Goal: Transaction & Acquisition: Purchase product/service

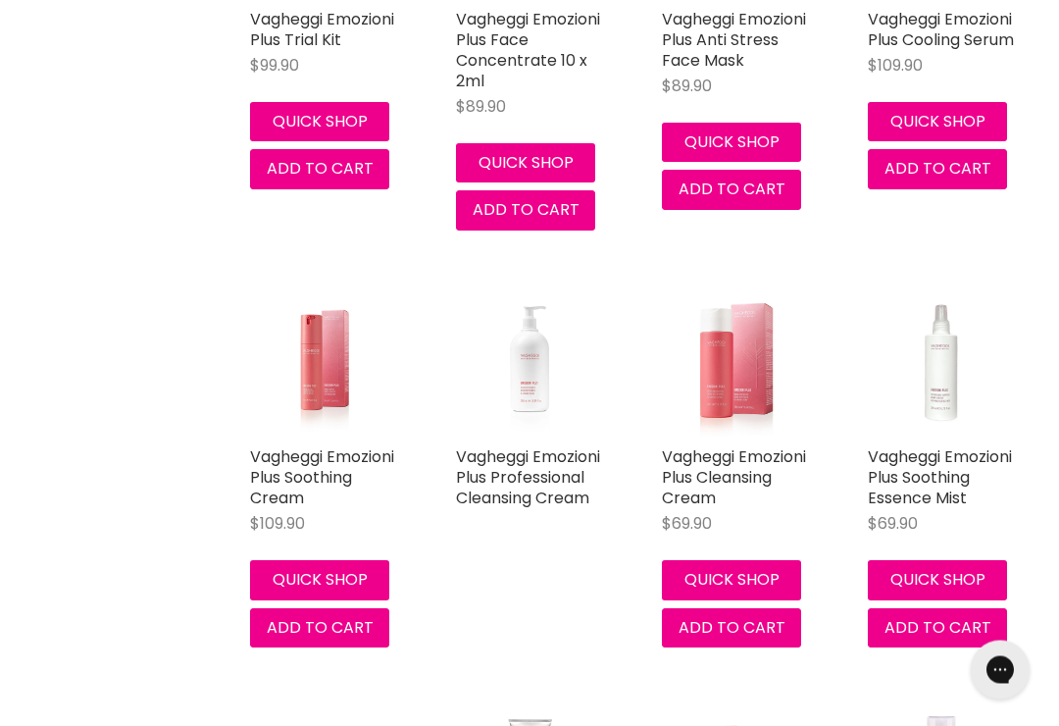
scroll to position [1773, 0]
click at [330, 358] on img "Main content" at bounding box center [324, 362] width 98 height 147
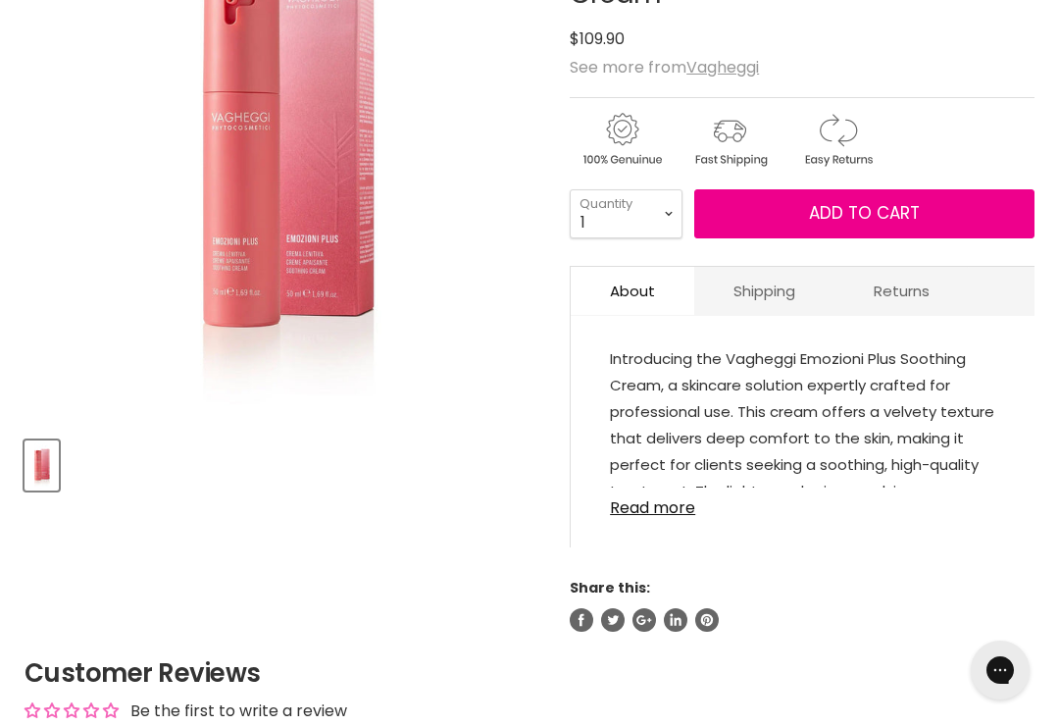
scroll to position [442, 0]
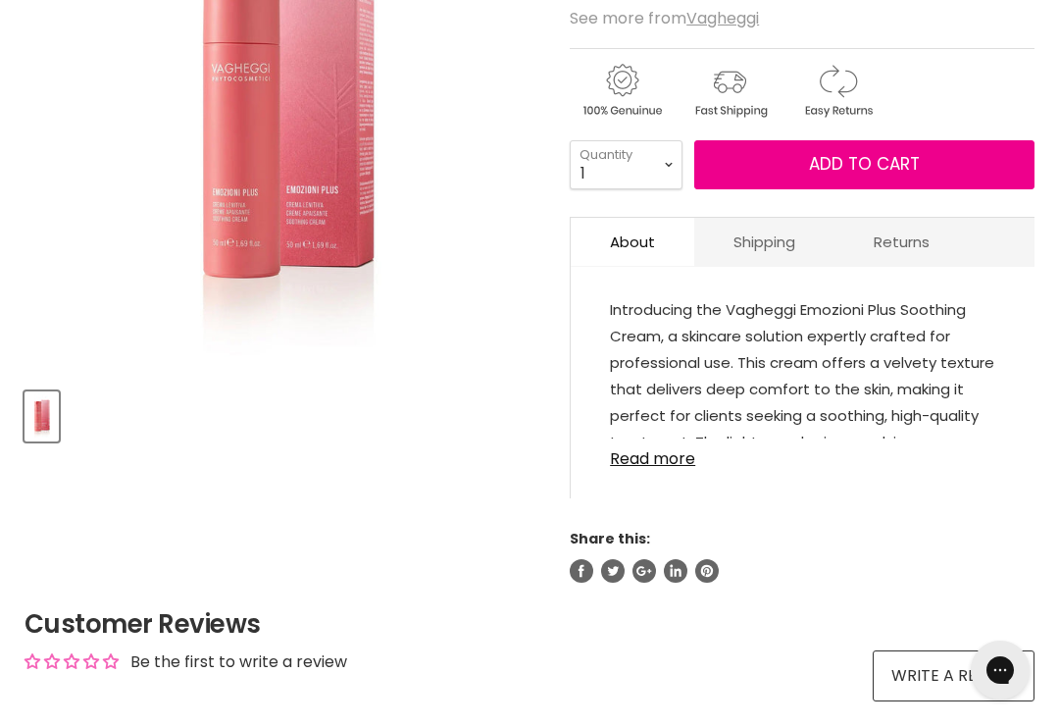
click at [0, 0] on div "View product:Vagheggi Emozioni Plus Anti Stress Face Mask" at bounding box center [0, 0] width 0 height 0
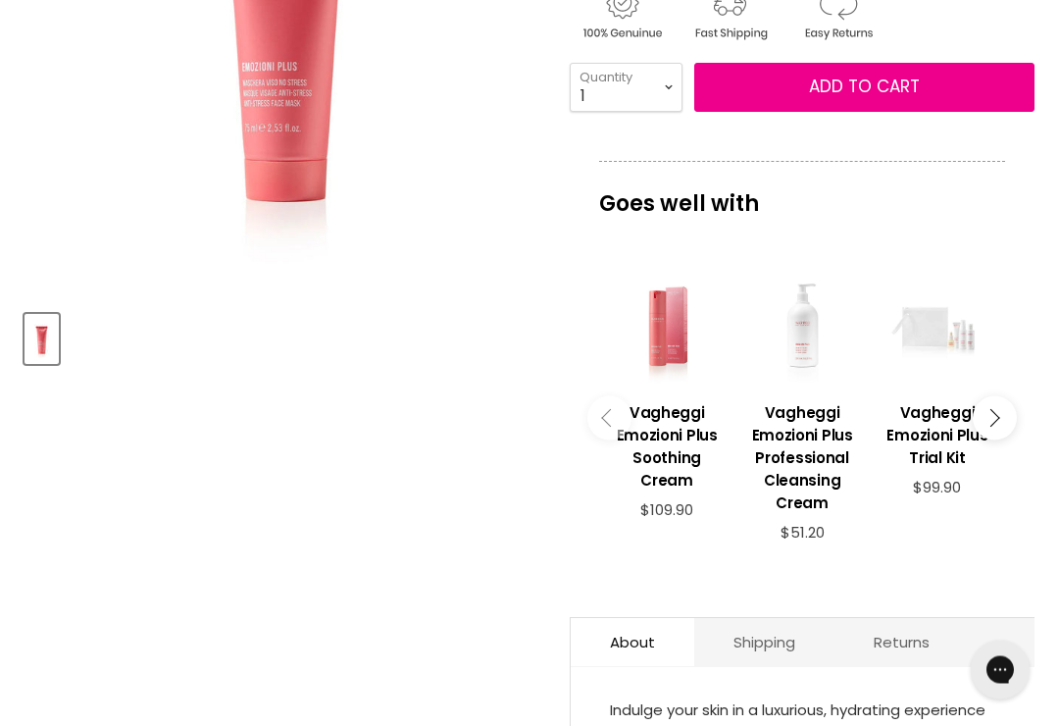
scroll to position [520, 0]
click at [675, 438] on h3 "Vagheggi Emozioni Plus Soothing Cream" at bounding box center [667, 446] width 116 height 90
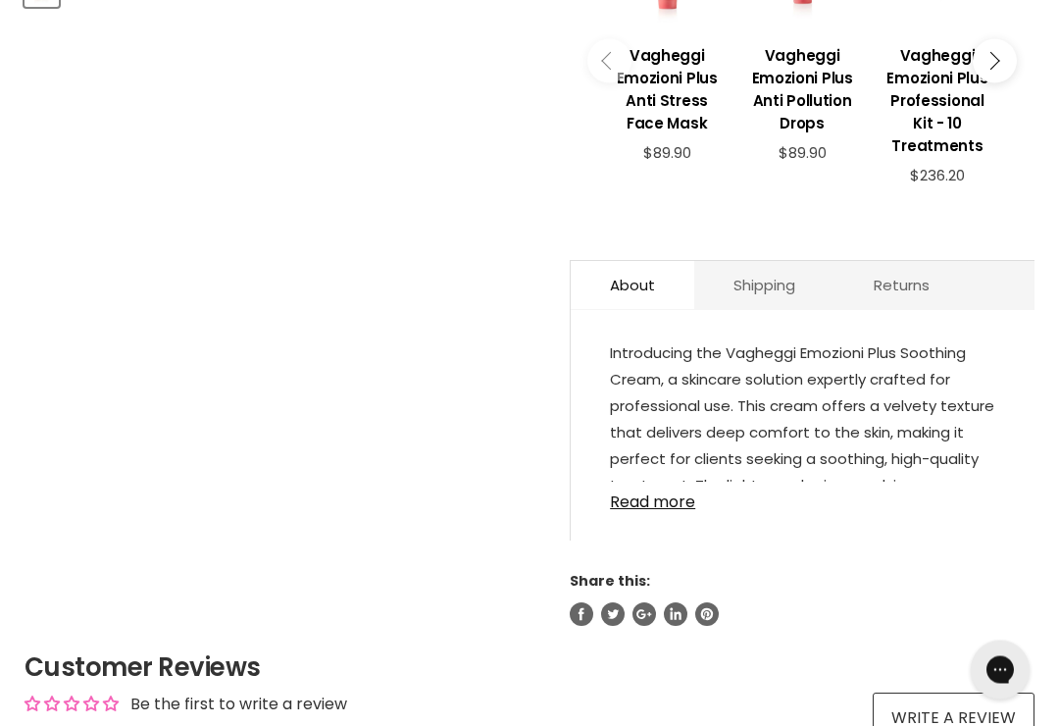
scroll to position [877, 0]
click at [645, 511] on link "Read more" at bounding box center [803, 496] width 386 height 29
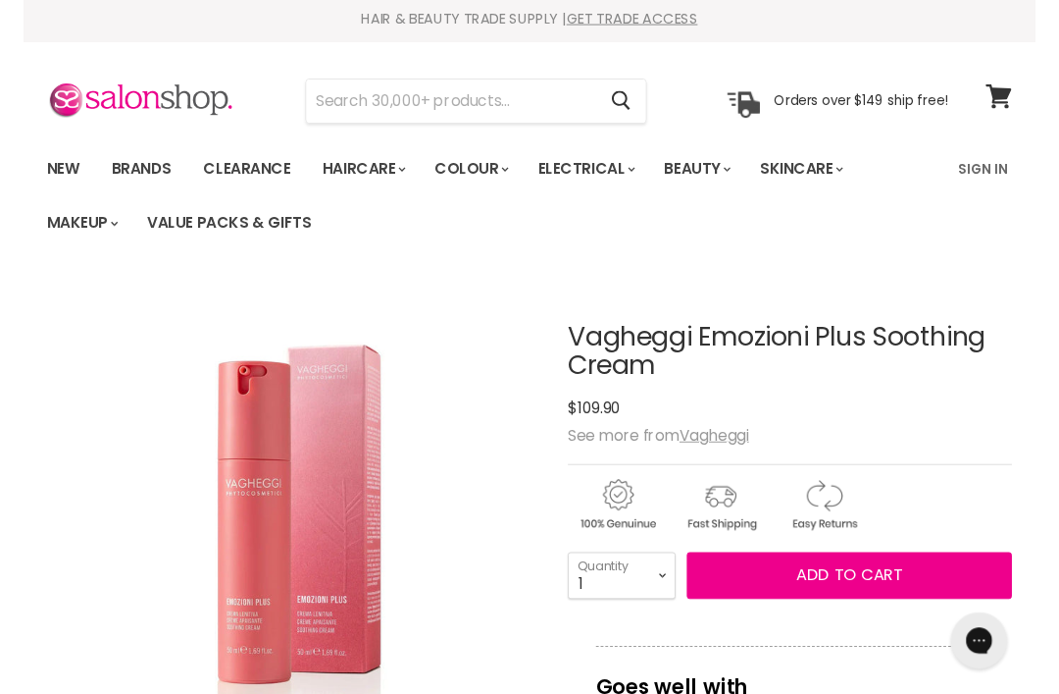
scroll to position [0, 0]
